Goal: Find specific page/section: Find specific page/section

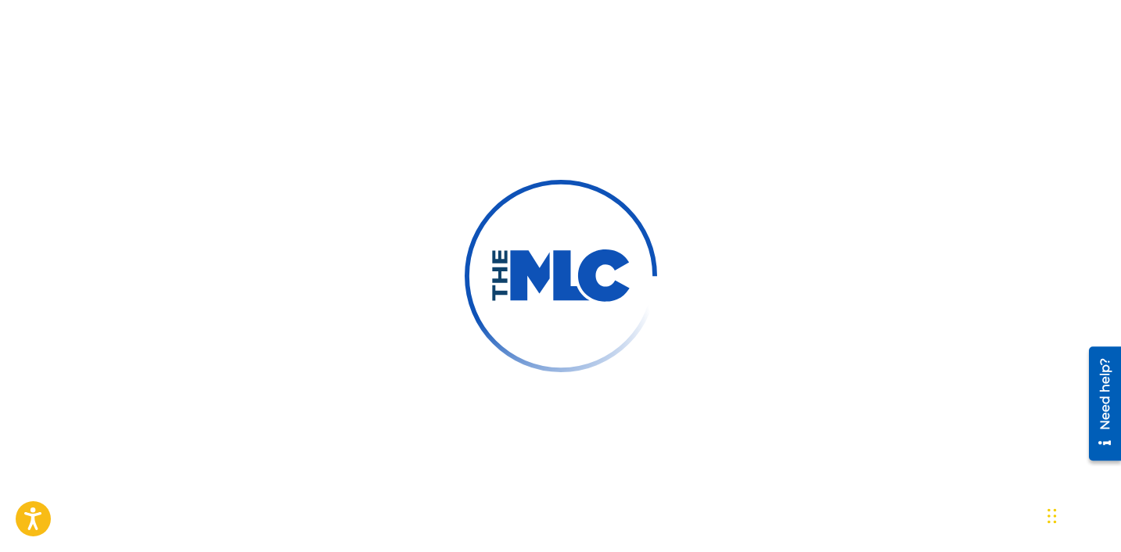
scroll to position [418, 0]
click at [1114, 411] on div "Need help?" at bounding box center [1104, 394] width 21 height 72
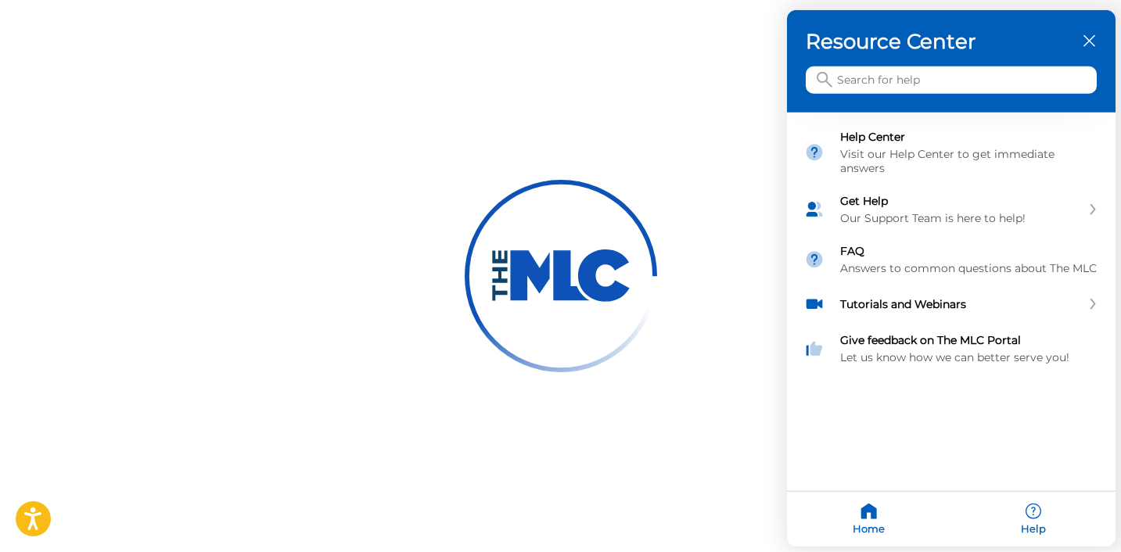
click at [1087, 41] on icon "close resource center" at bounding box center [1089, 41] width 12 height 12
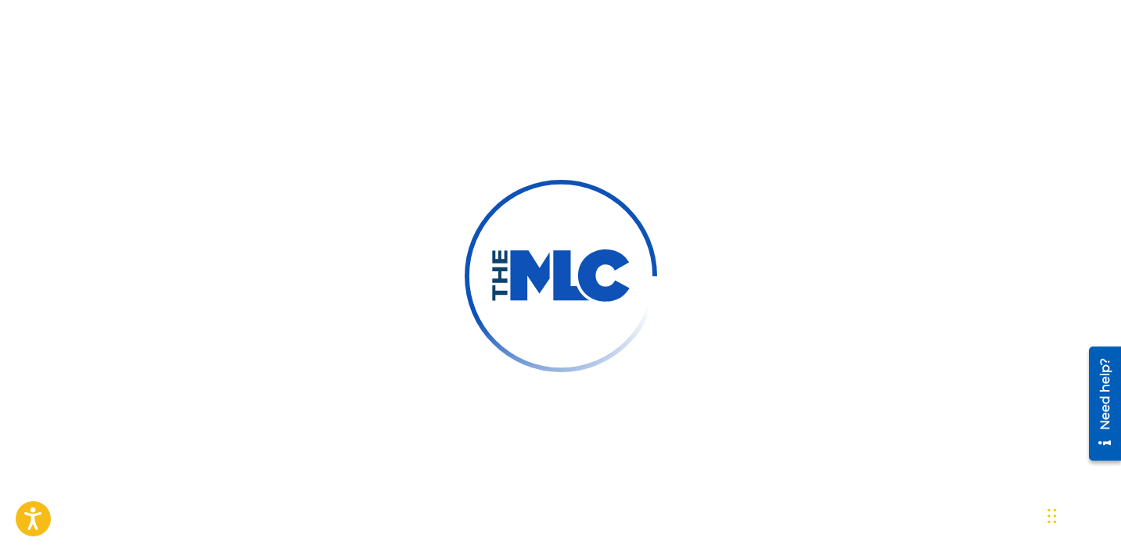
scroll to position [0, 0]
